Goal: Transaction & Acquisition: Purchase product/service

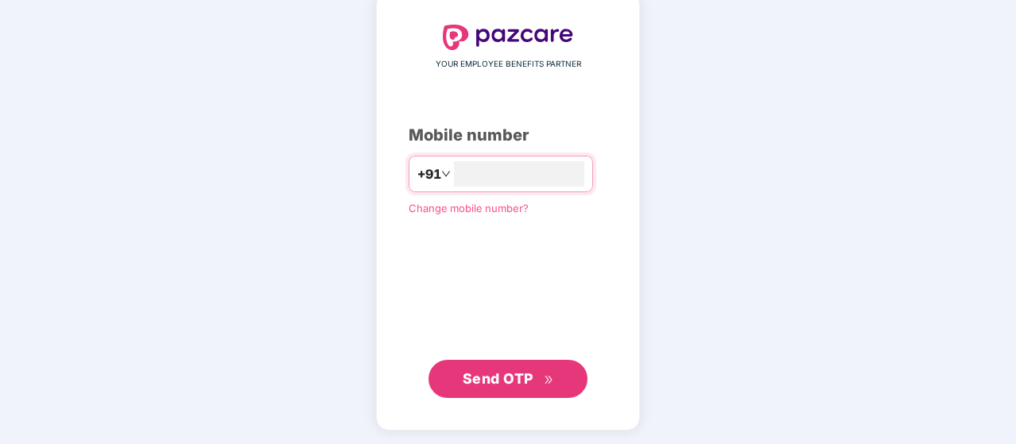
type input "**********"
click at [514, 376] on span "Send OTP" at bounding box center [498, 379] width 71 height 17
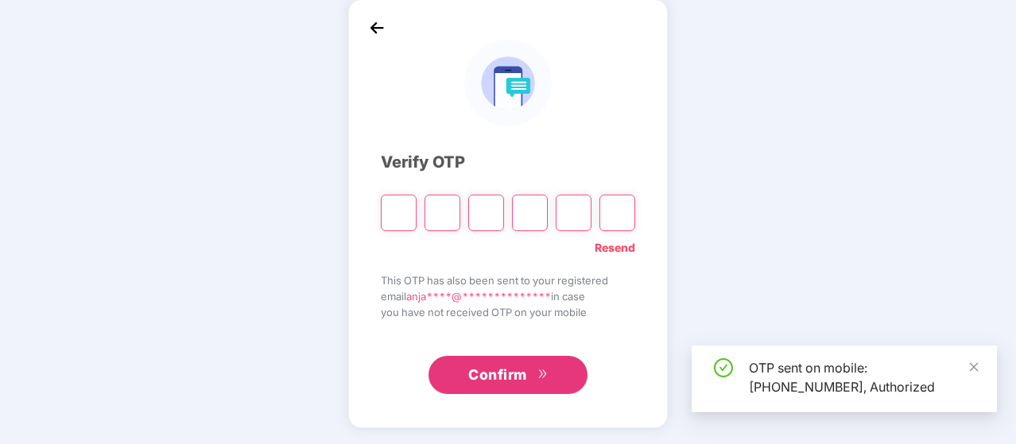
scroll to position [73, 0]
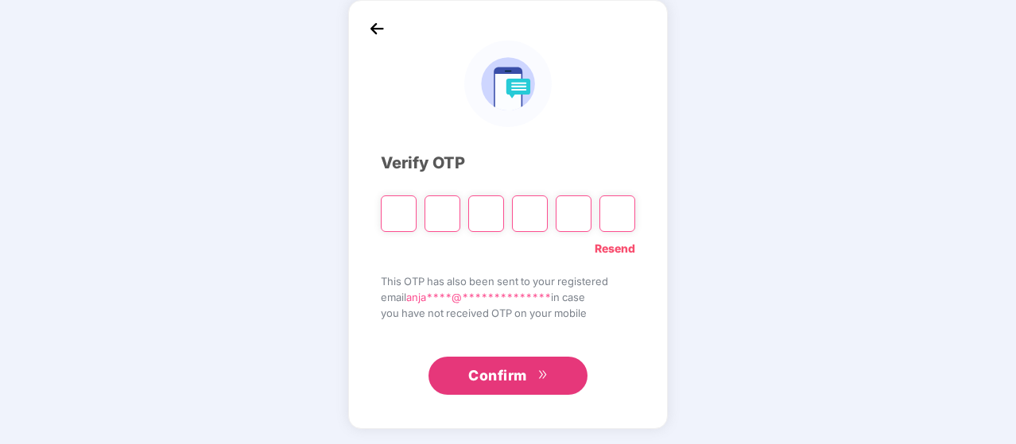
type input "*"
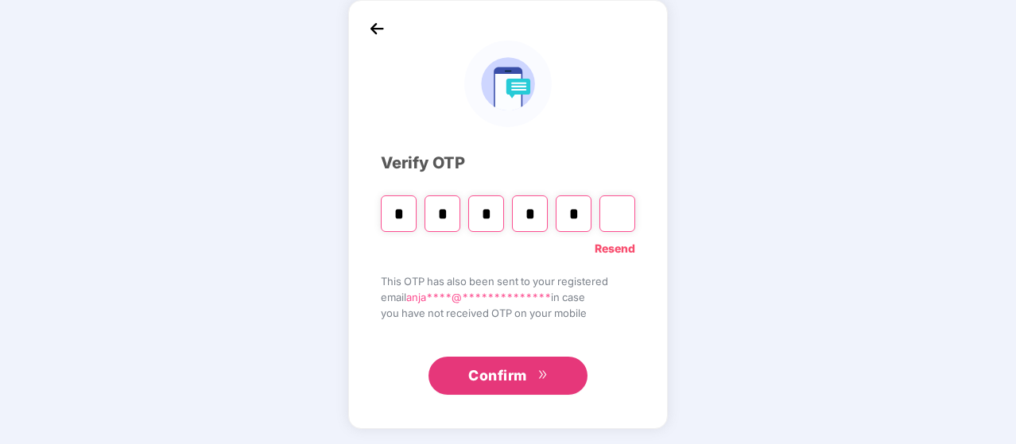
type input "*"
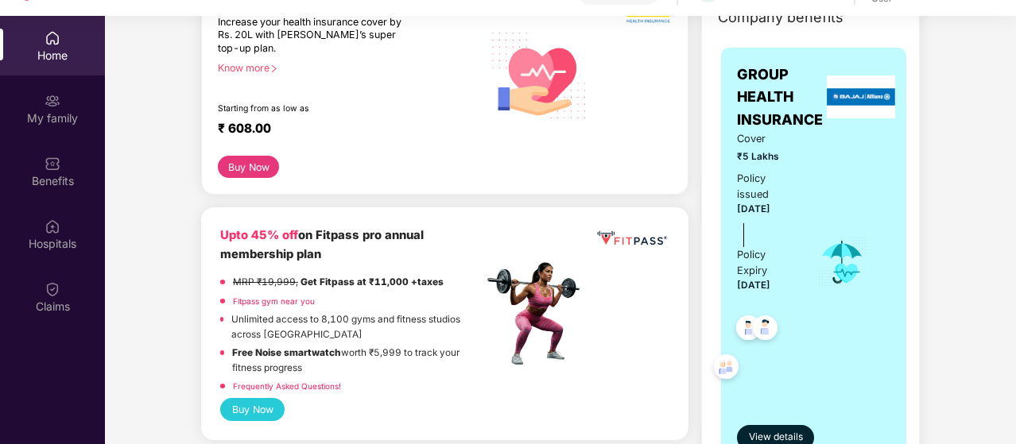
scroll to position [318, 0]
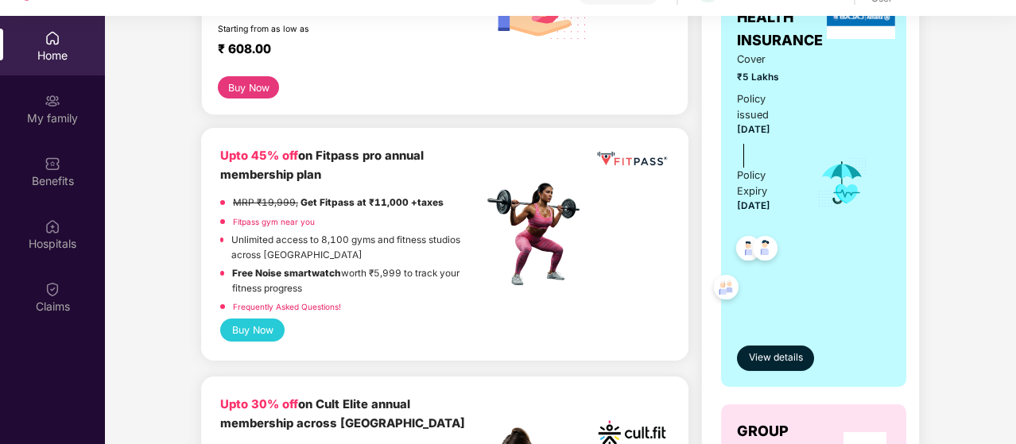
click at [261, 324] on button "Buy Now" at bounding box center [252, 330] width 64 height 23
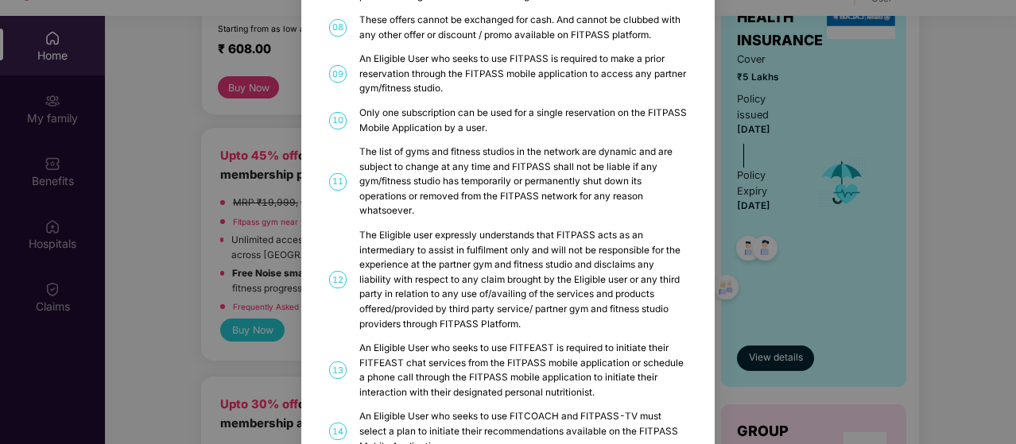
scroll to position [0, 0]
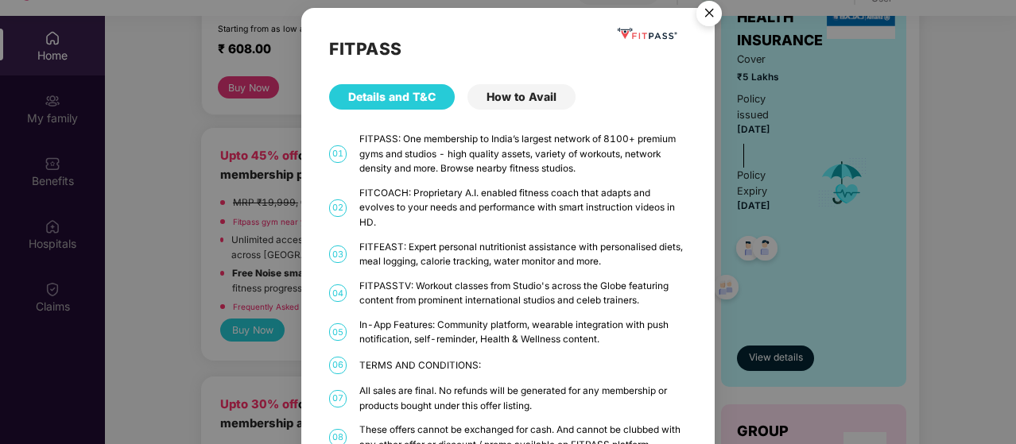
click at [711, 17] on img "Close" at bounding box center [709, 16] width 45 height 45
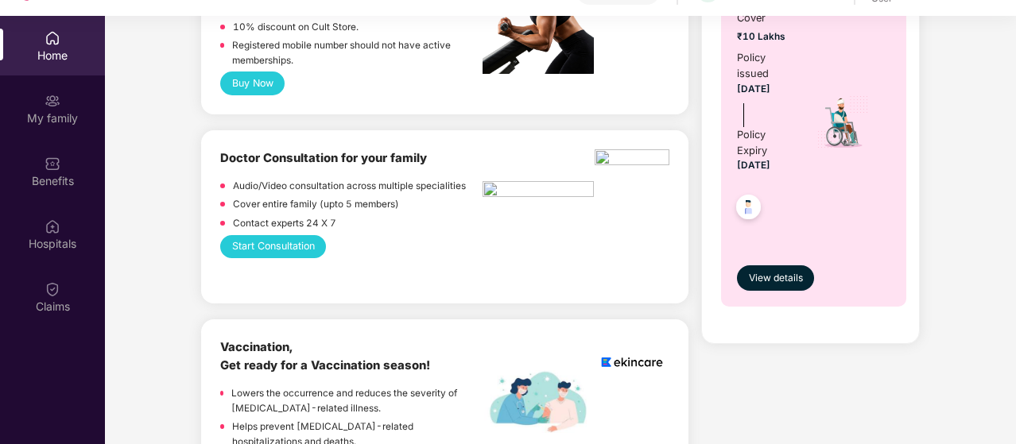
scroll to position [874, 0]
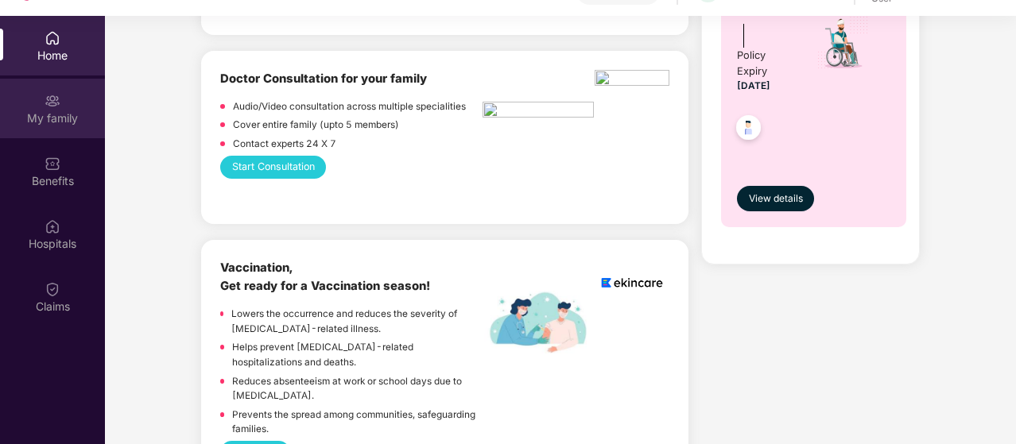
click at [67, 125] on div "My family" at bounding box center [52, 118] width 105 height 16
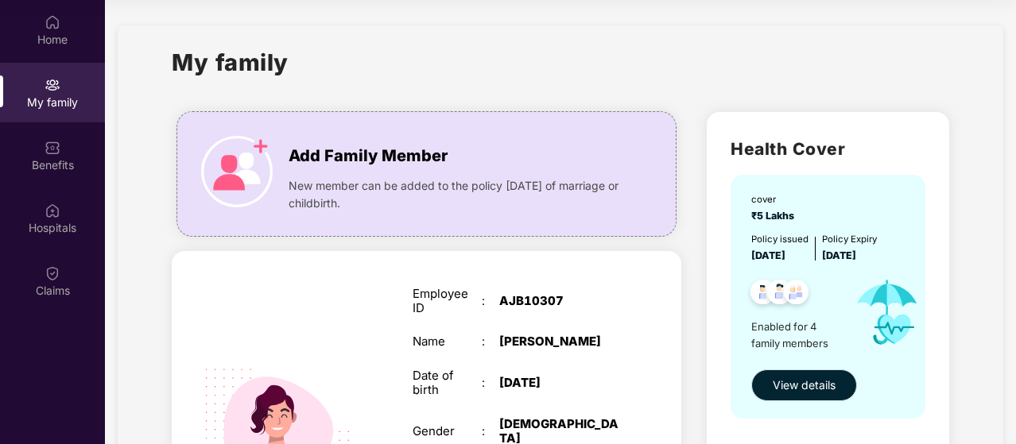
click at [817, 393] on span "View details" at bounding box center [804, 385] width 63 height 17
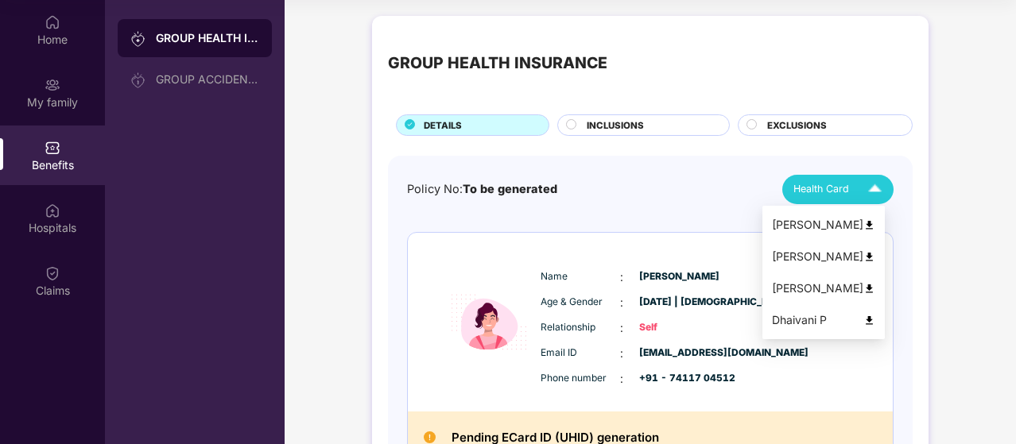
click at [869, 180] on img at bounding box center [875, 190] width 28 height 28
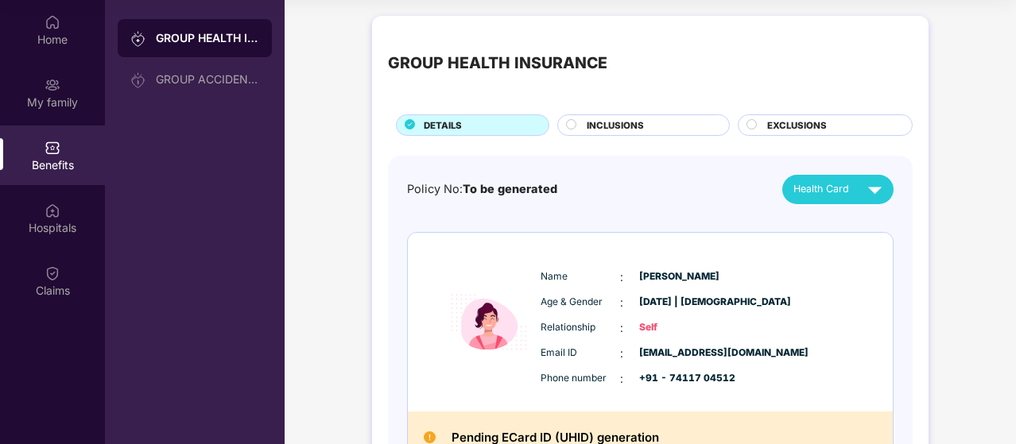
click at [223, 258] on div "GROUP HEALTH INSURANCE GROUP ACCIDENTAL INSURANCE" at bounding box center [195, 222] width 180 height 444
click at [42, 37] on div "Home" at bounding box center [52, 40] width 105 height 16
